Goal: Information Seeking & Learning: Learn about a topic

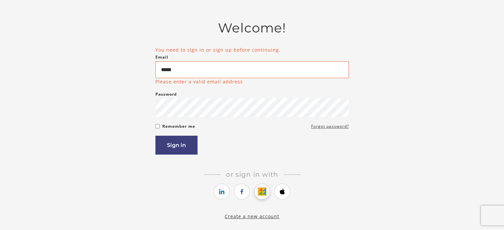
drag, startPoint x: 0, startPoint y: 0, endPoint x: 261, endPoint y: 196, distance: 326.0
click at [261, 196] on icon "https://courses.thinkific.com/users/auth/google?ss%5Breferral%5D=&ss%5Buser_ret…" at bounding box center [262, 192] width 8 height 8
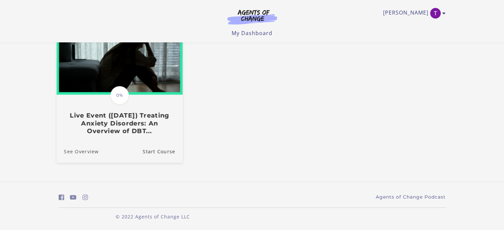
click at [95, 152] on link "See Overview" at bounding box center [77, 152] width 42 height 22
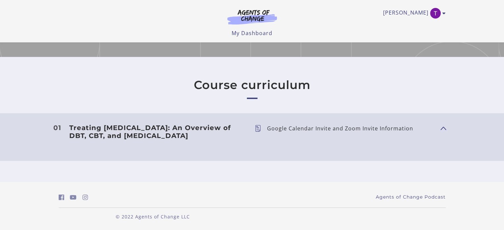
scroll to position [214, 0]
click at [490, 230] on x-acorns-offers-notification-extension at bounding box center [252, 230] width 504 height 0
click at [441, 118] on span "Show Content" at bounding box center [441, 128] width 0 height 58
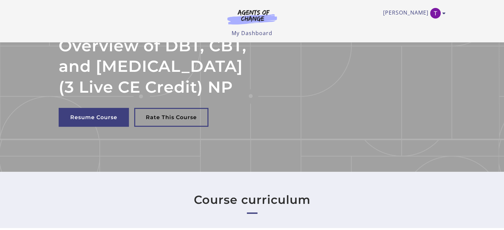
scroll to position [0, 0]
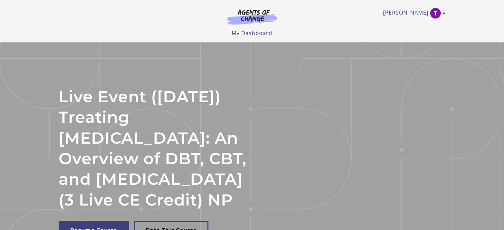
click at [185, 125] on h2 "Live Event (8/22/25) Treating Anxiety Disorders: An Overview of DBT, CBT, and E…" at bounding box center [156, 149] width 194 height 124
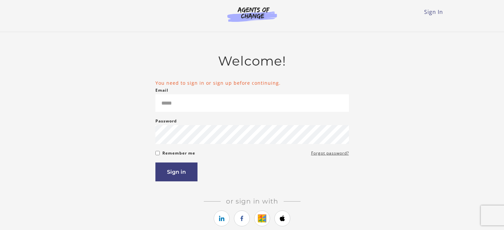
scroll to position [33, 0]
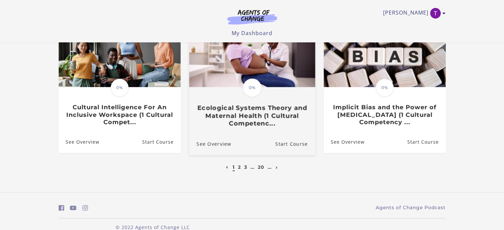
scroll to position [235, 0]
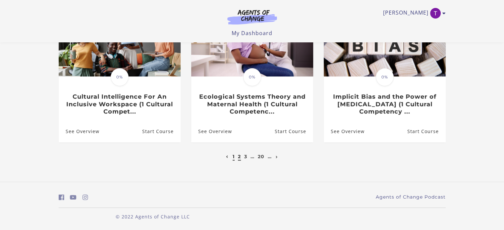
click at [239, 157] on link "2" at bounding box center [239, 157] width 3 height 6
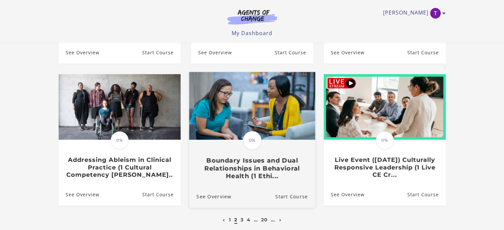
scroll to position [199, 0]
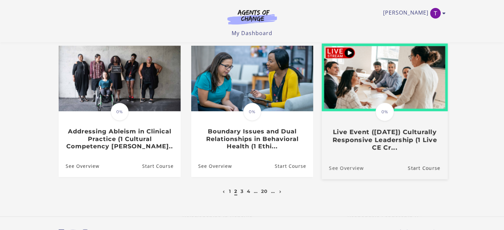
click at [354, 170] on link "See Overview" at bounding box center [343, 168] width 42 height 22
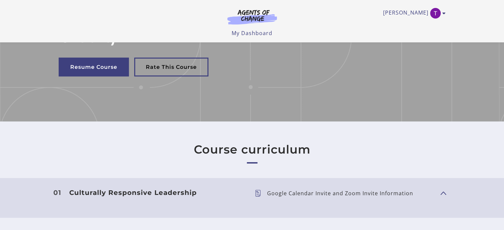
scroll to position [136, 0]
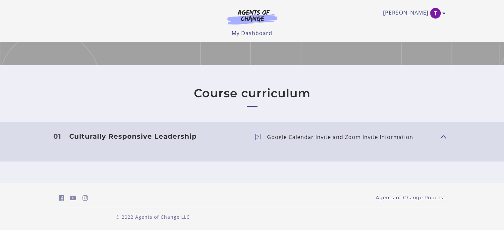
drag, startPoint x: 256, startPoint y: 135, endPoint x: 401, endPoint y: 133, distance: 145.2
click at [257, 135] on icon at bounding box center [261, 137] width 12 height 7
click at [441, 135] on span "Show Content" at bounding box center [441, 136] width 0 height 58
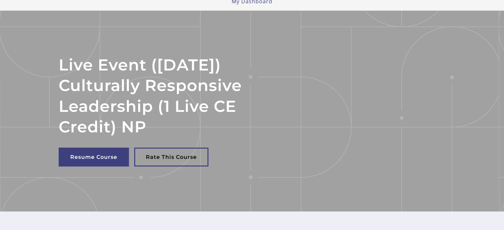
scroll to position [0, 0]
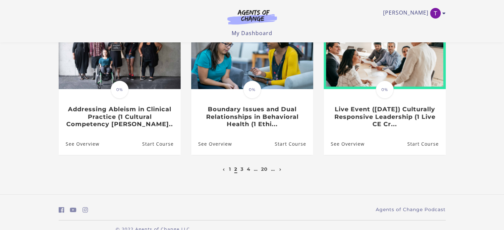
scroll to position [199, 0]
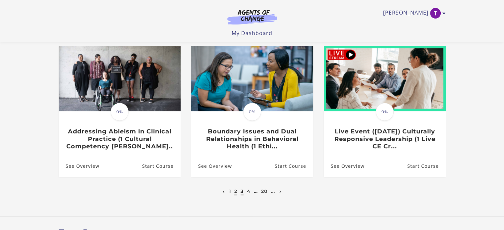
click at [242, 193] on link "3" at bounding box center [242, 192] width 3 height 6
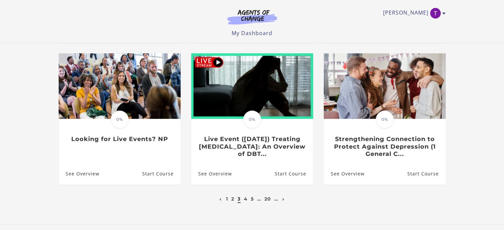
scroll to position [232, 0]
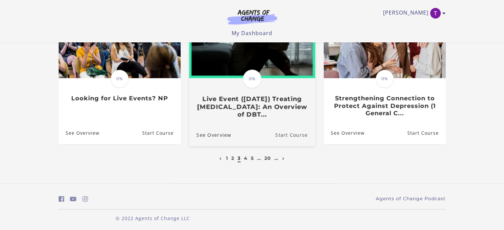
click at [292, 137] on link "Start Course" at bounding box center [295, 135] width 40 height 22
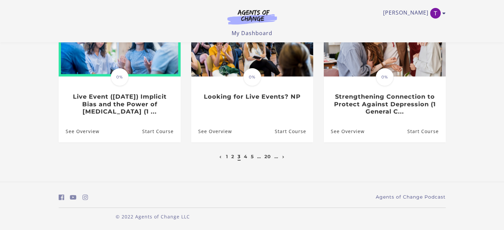
scroll to position [232, 0]
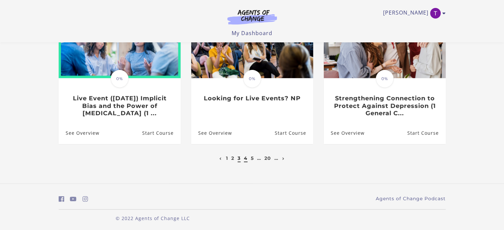
click at [246, 158] on link "4" at bounding box center [246, 158] width 4 height 6
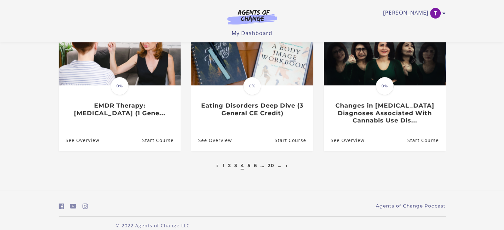
scroll to position [235, 0]
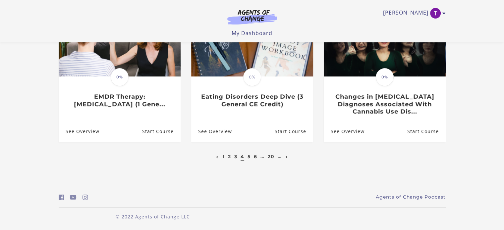
click at [247, 156] on li "5" at bounding box center [249, 157] width 5 height 8
click at [243, 159] on link "4" at bounding box center [243, 157] width 4 height 6
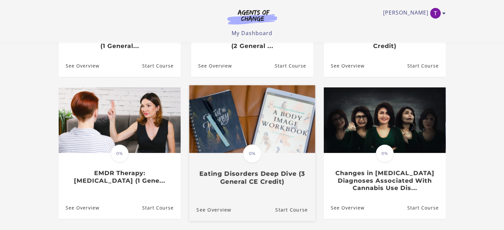
scroll to position [235, 0]
